Goal: Find specific page/section: Find specific page/section

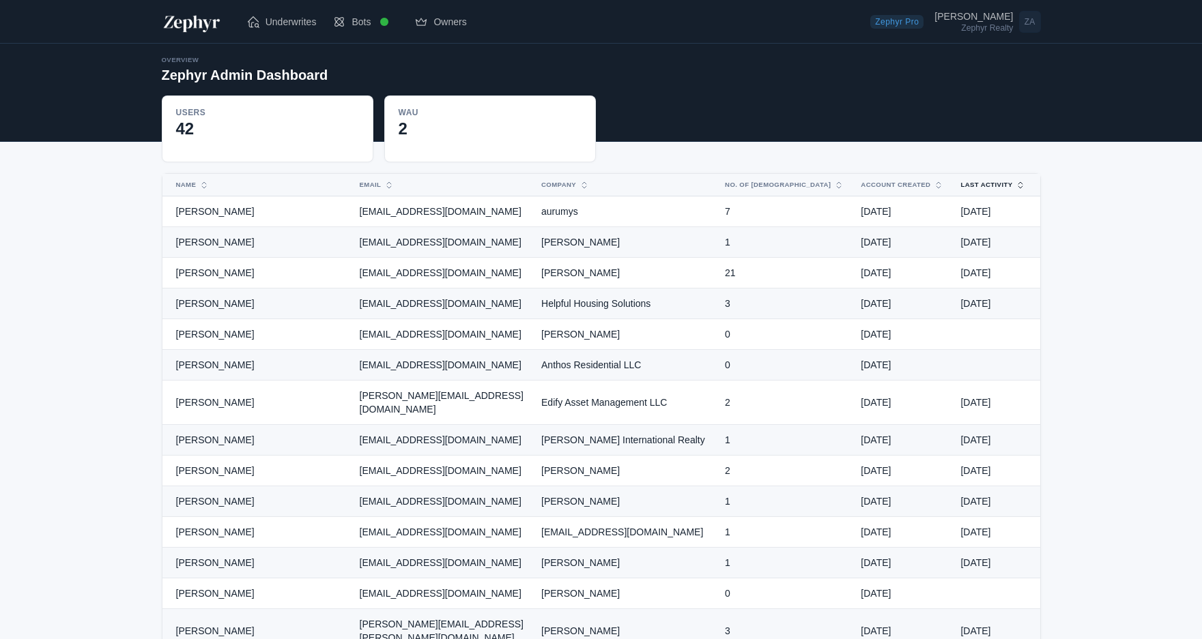
click at [973, 193] on button "Last Activity" at bounding box center [985, 185] width 66 height 22
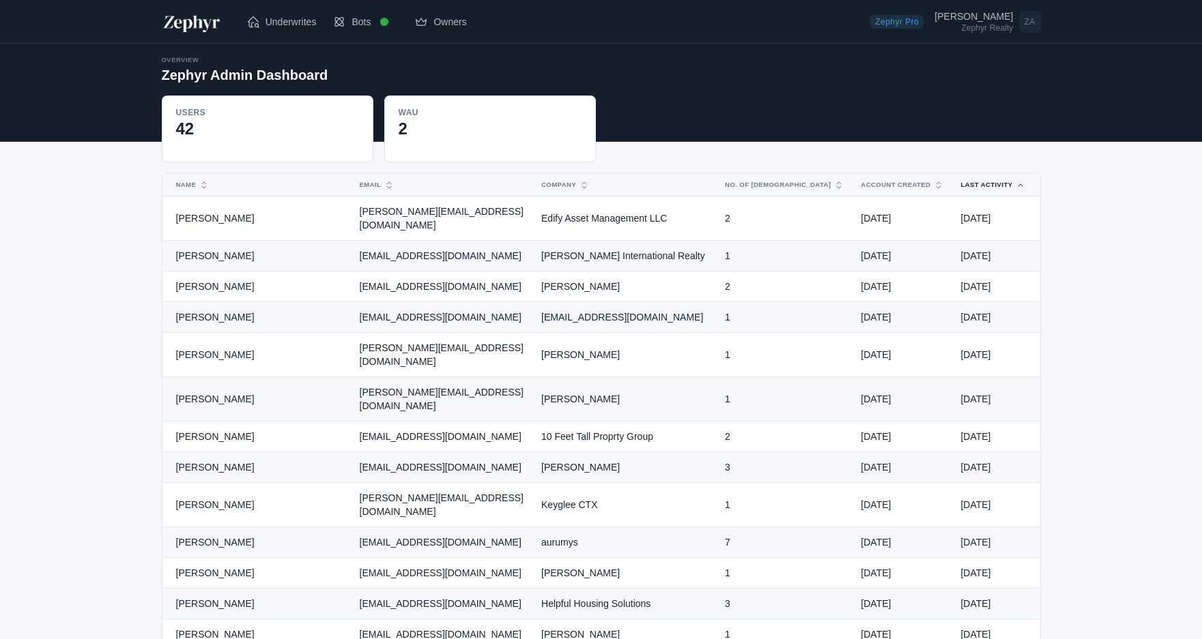
click at [974, 191] on button "Last Activity" at bounding box center [985, 185] width 66 height 22
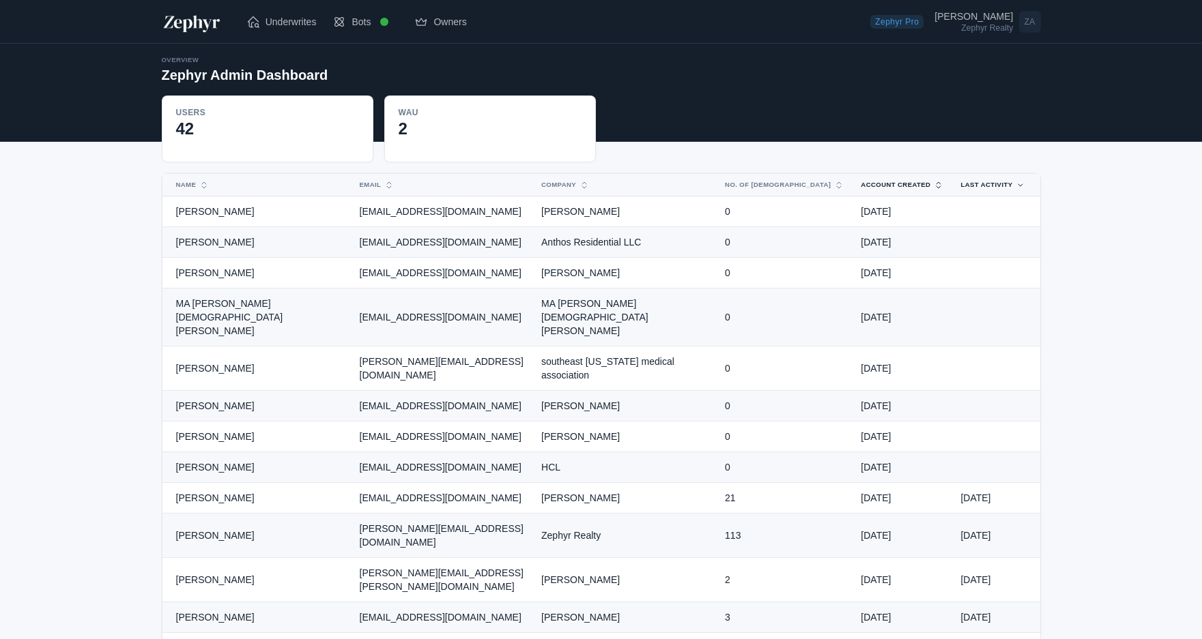
click at [918, 185] on button "Account Created" at bounding box center [893, 185] width 83 height 22
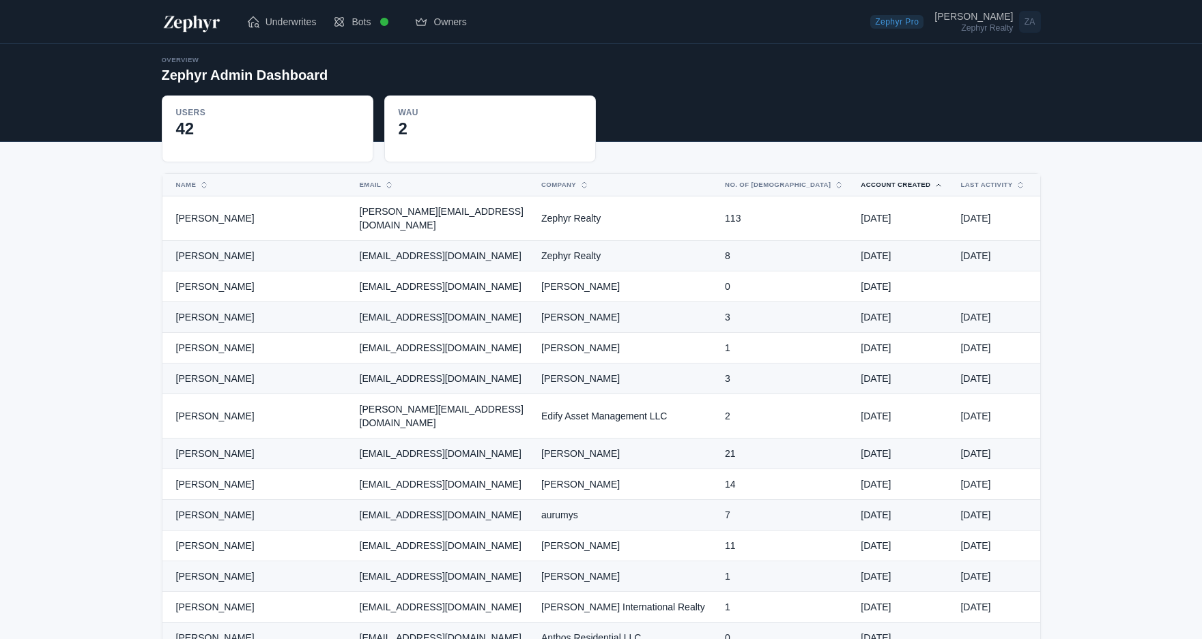
click at [918, 185] on button "Account Created" at bounding box center [893, 185] width 83 height 22
